Goal: Task Accomplishment & Management: Manage account settings

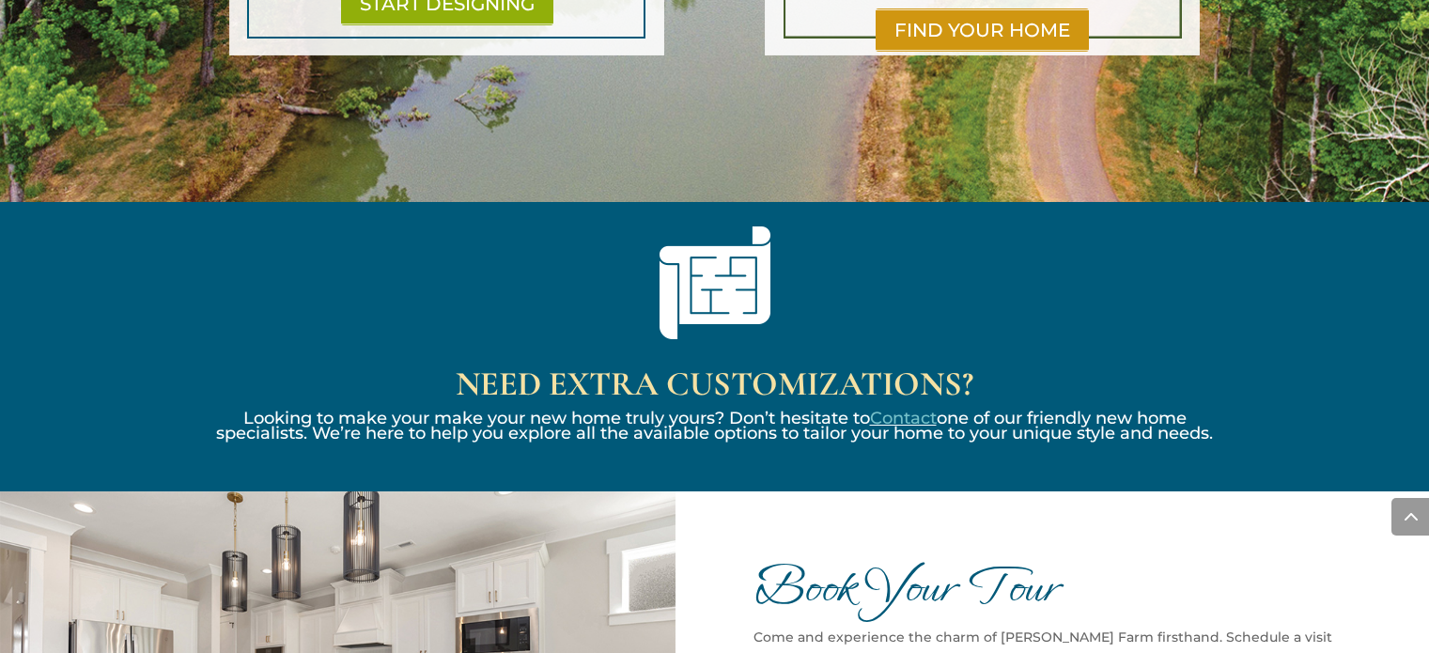
scroll to position [1818, 0]
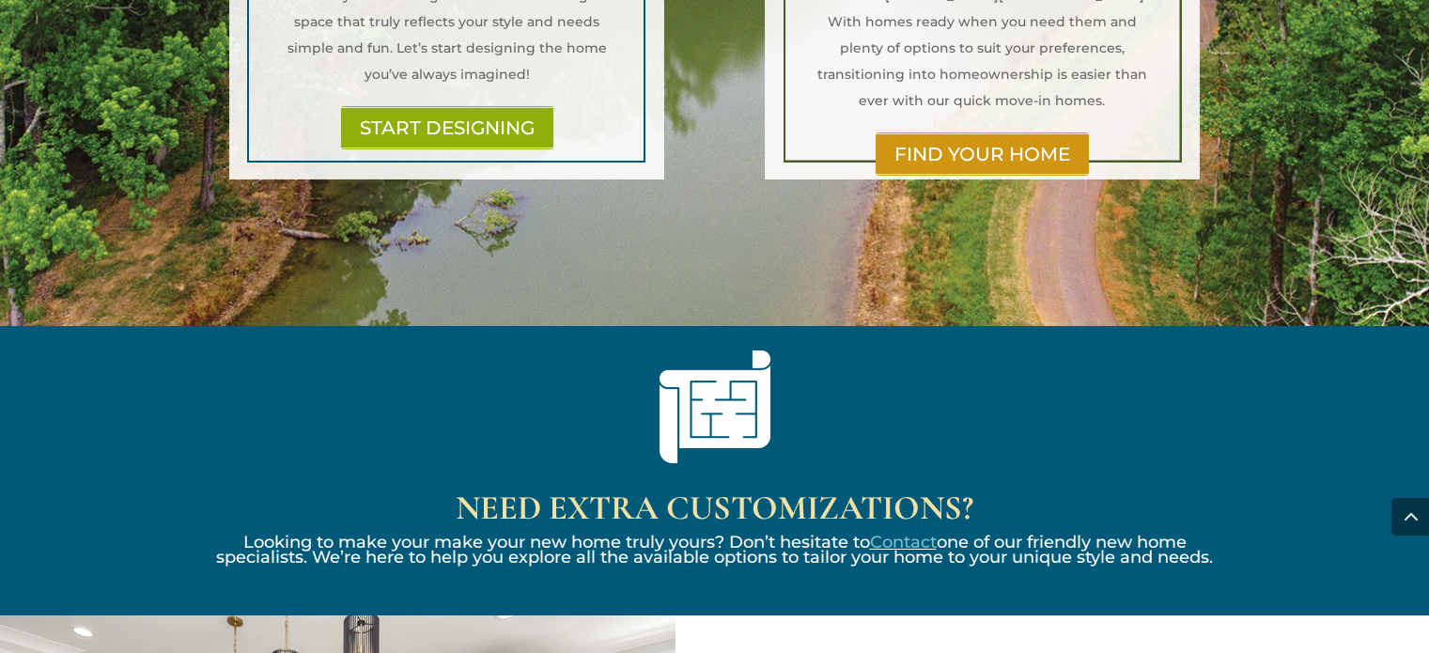
click at [912, 133] on link "FIND YOUR HOME" at bounding box center [982, 154] width 213 height 43
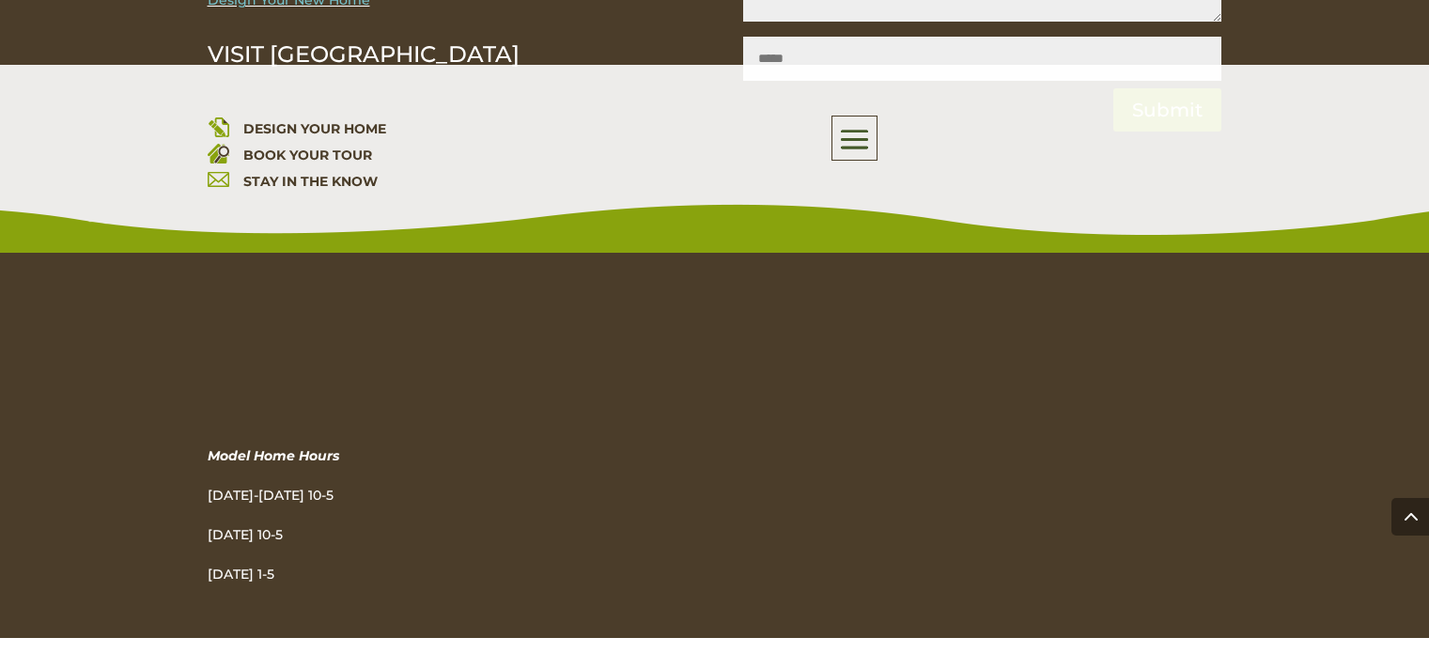
scroll to position [4581, 0]
